Goal: Navigation & Orientation: Find specific page/section

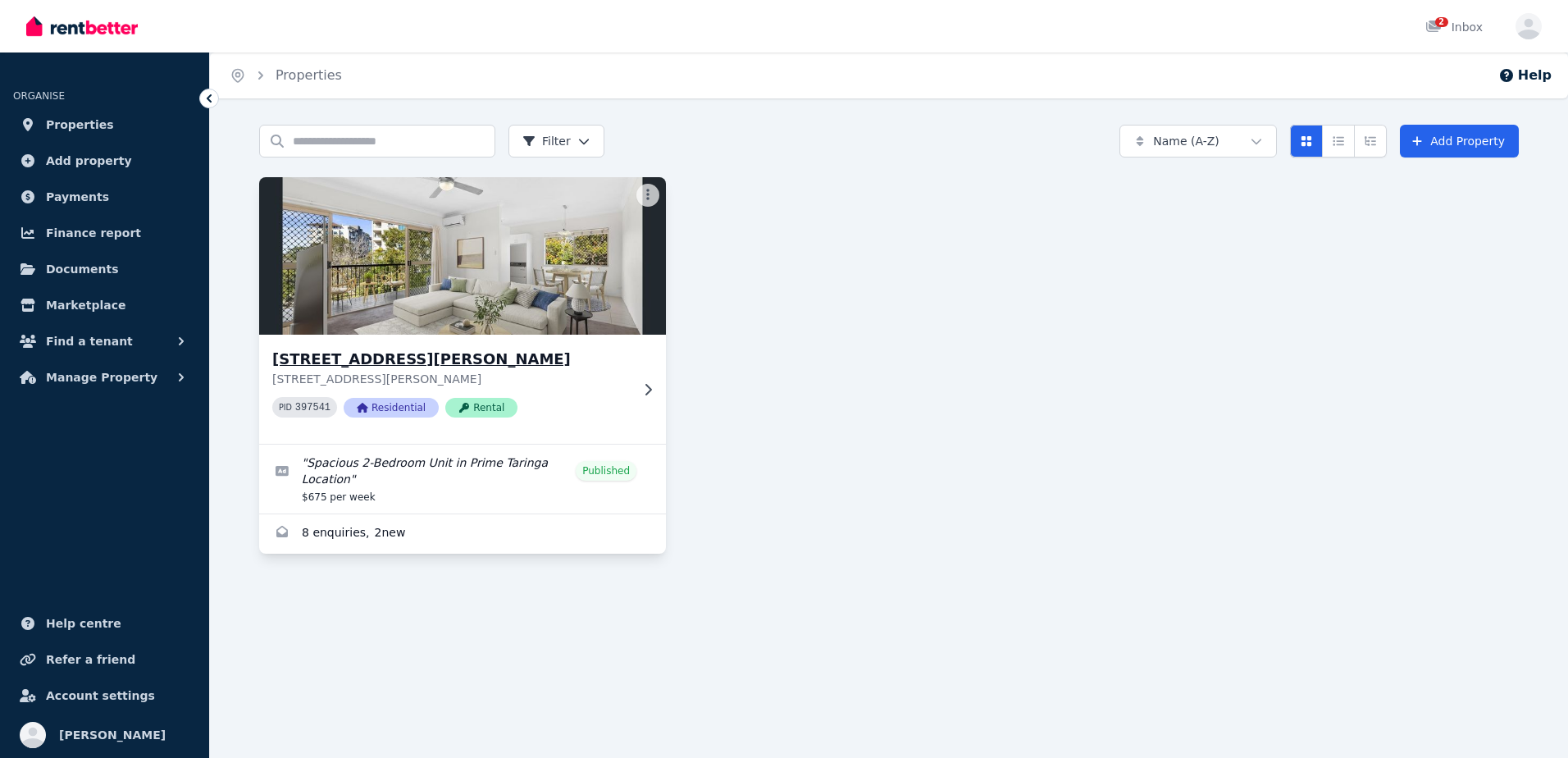
click at [535, 375] on p "[STREET_ADDRESS][PERSON_NAME]" at bounding box center [450, 378] width 358 height 16
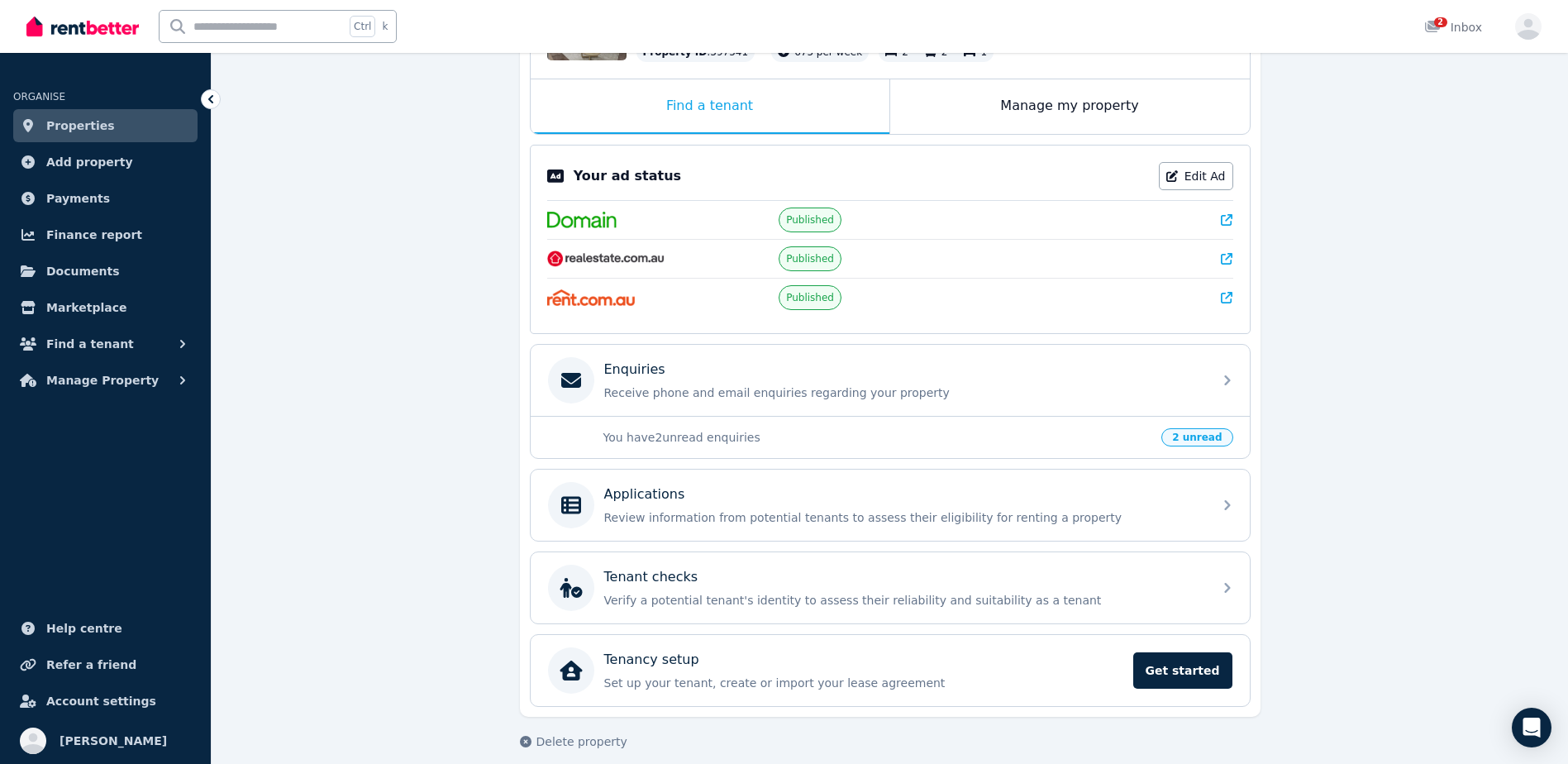
scroll to position [264, 0]
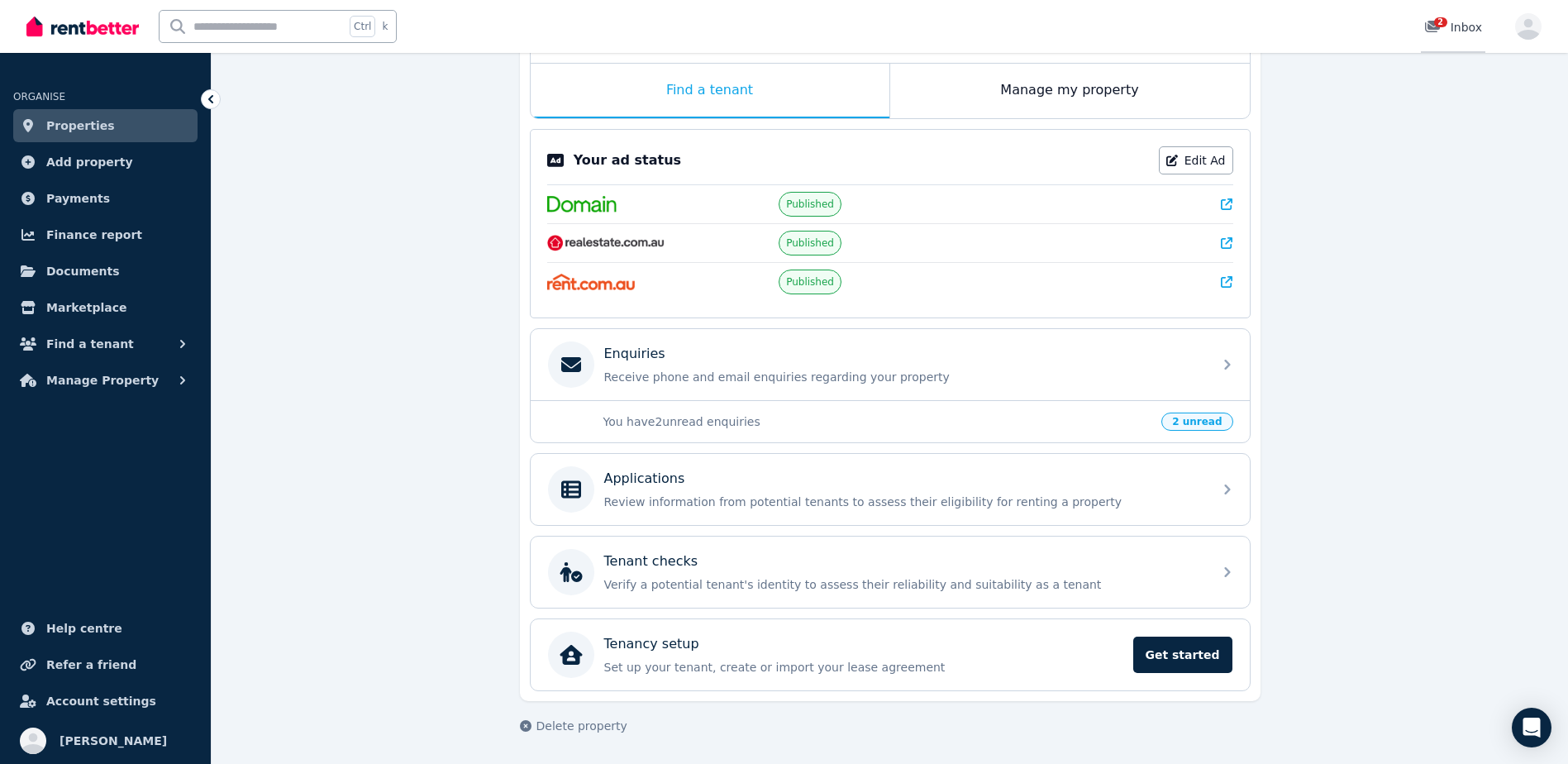
click at [1427, 30] on icon at bounding box center [1432, 27] width 15 height 12
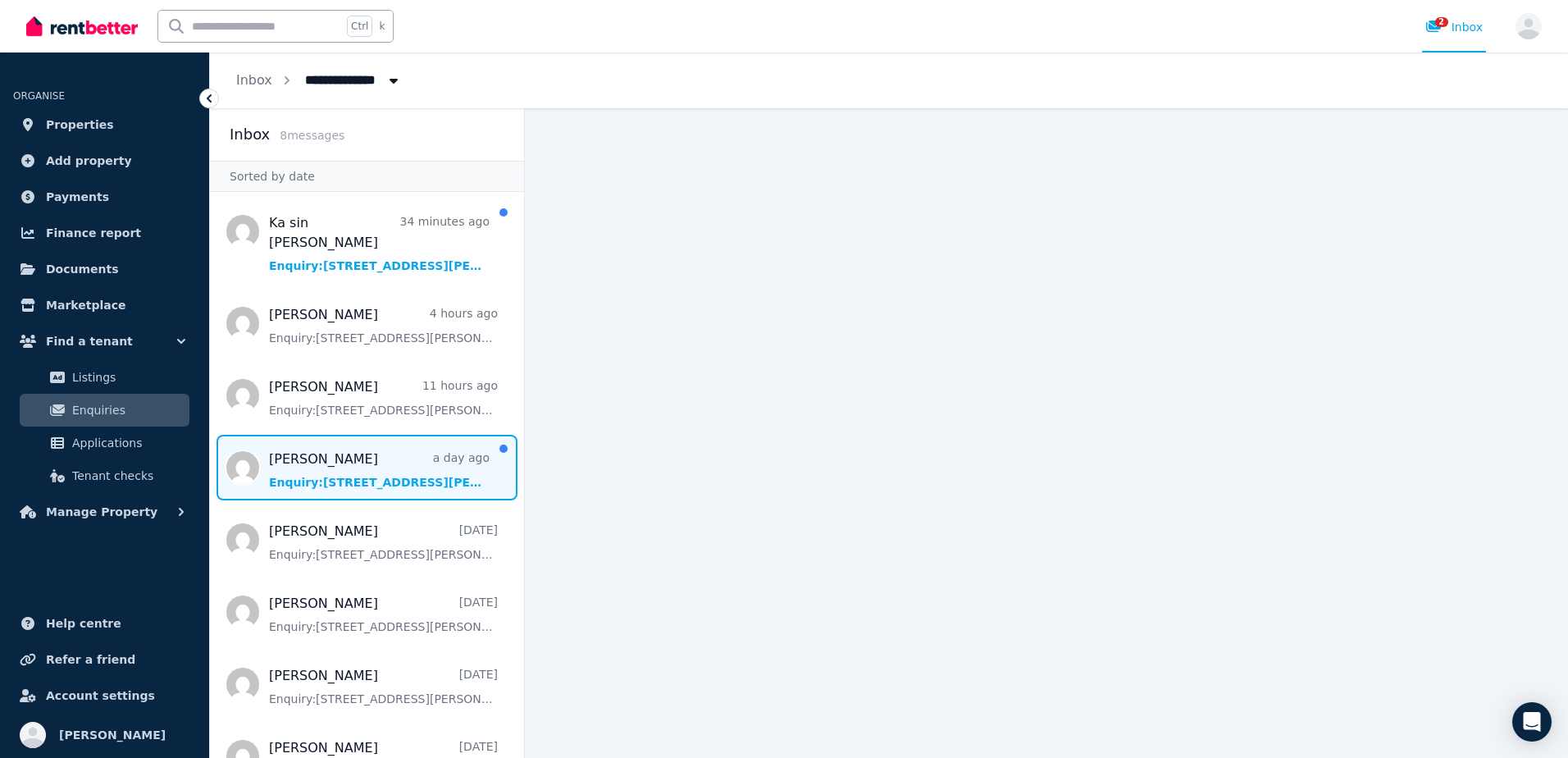
click at [385, 434] on span "Message list" at bounding box center [367, 467] width 314 height 65
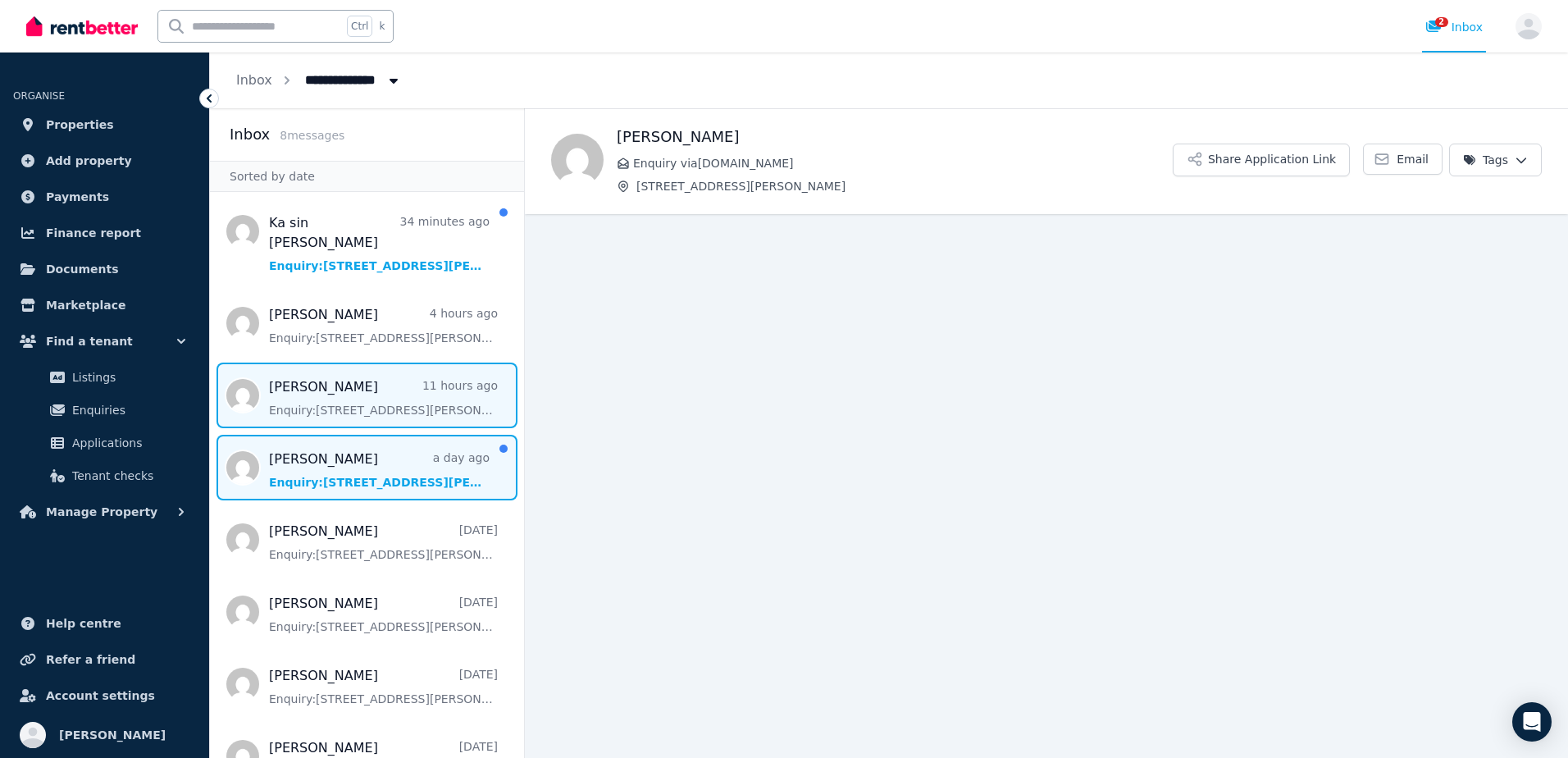
click at [392, 371] on span "Message list" at bounding box center [367, 394] width 314 height 65
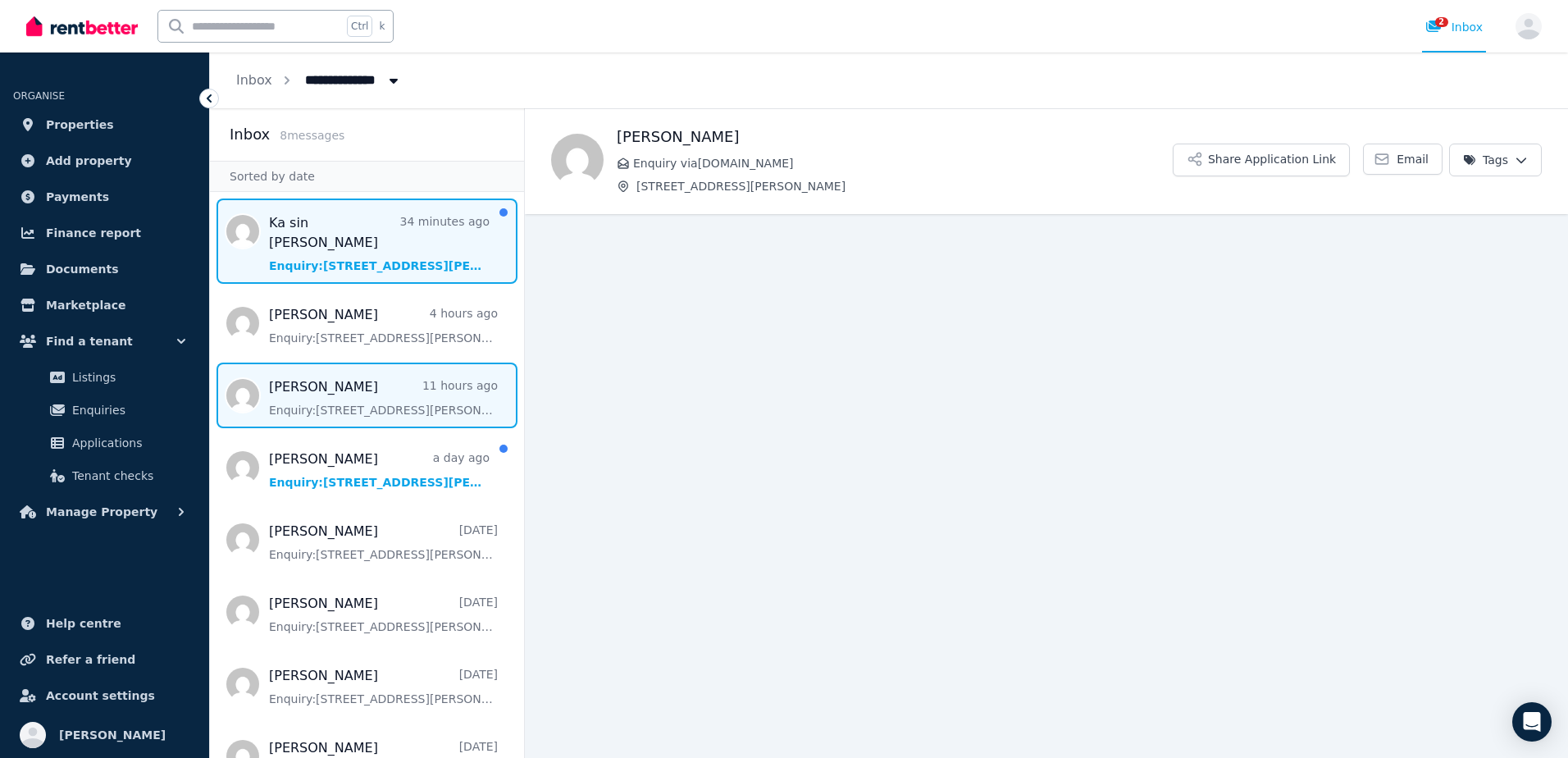
click at [377, 258] on span "Message list" at bounding box center [367, 240] width 314 height 85
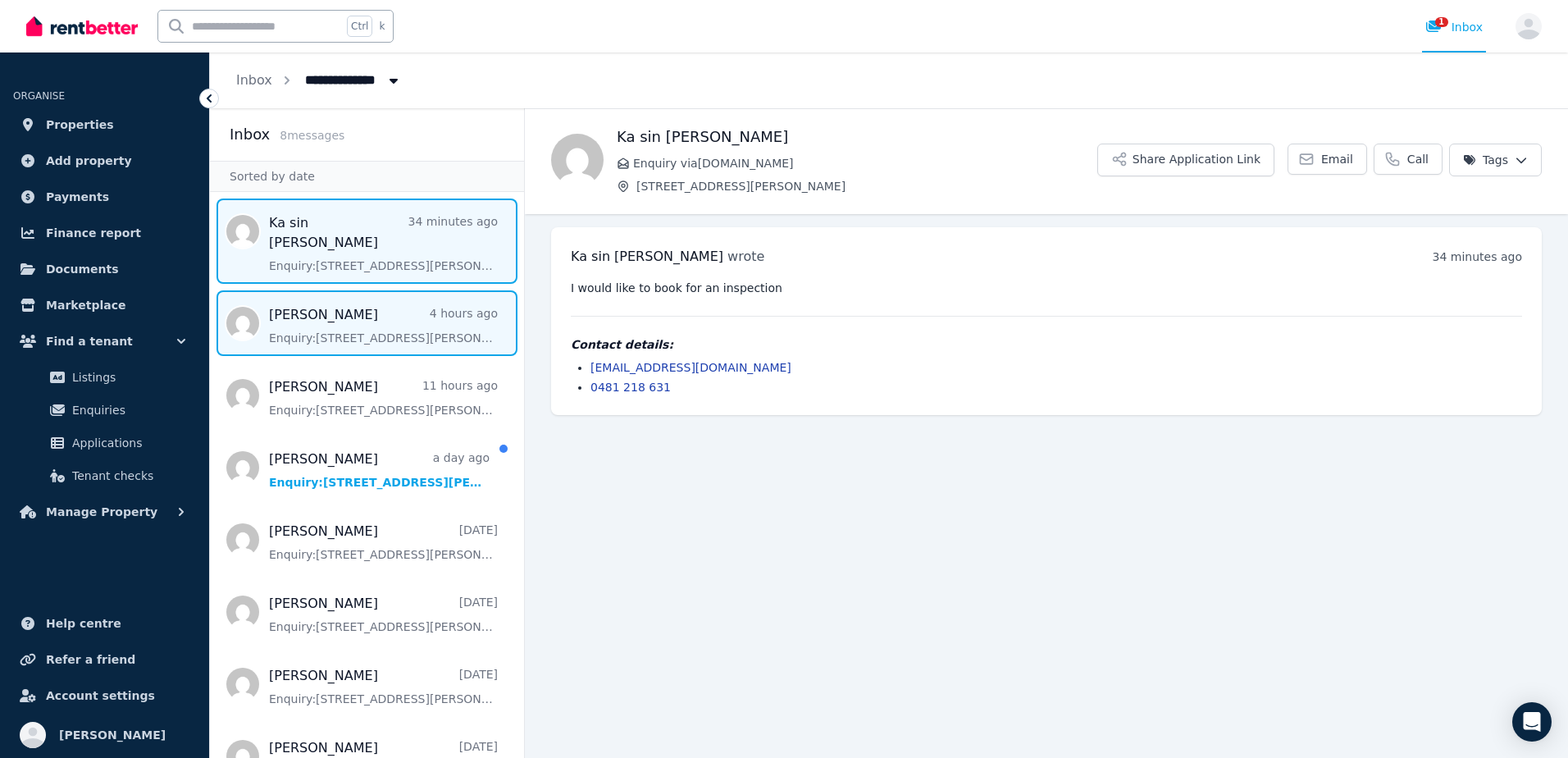
click at [376, 291] on span "Message list" at bounding box center [367, 323] width 314 height 65
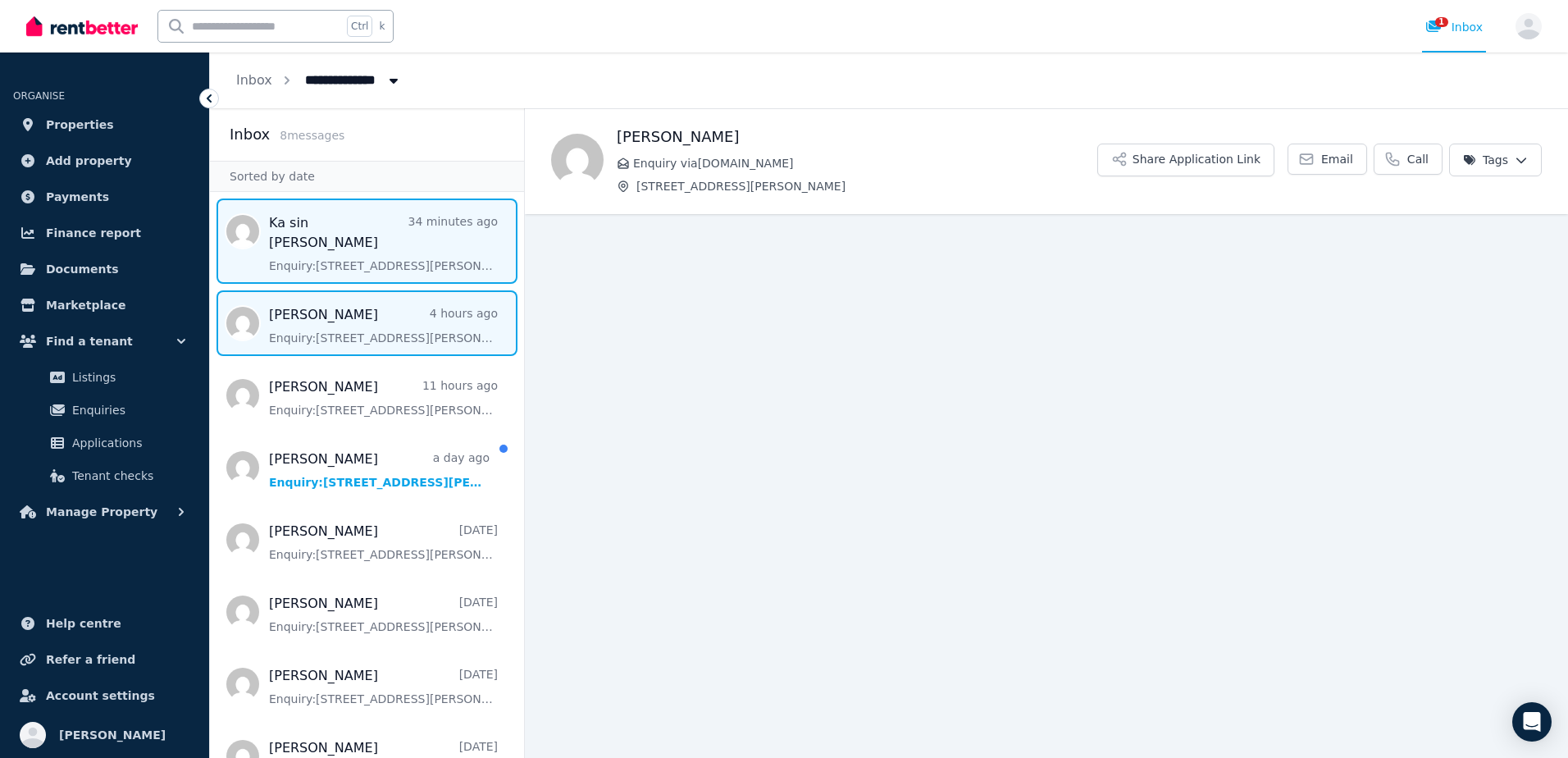
click at [393, 243] on span "Message list" at bounding box center [367, 240] width 314 height 85
